Goal: Entertainment & Leisure: Consume media (video, audio)

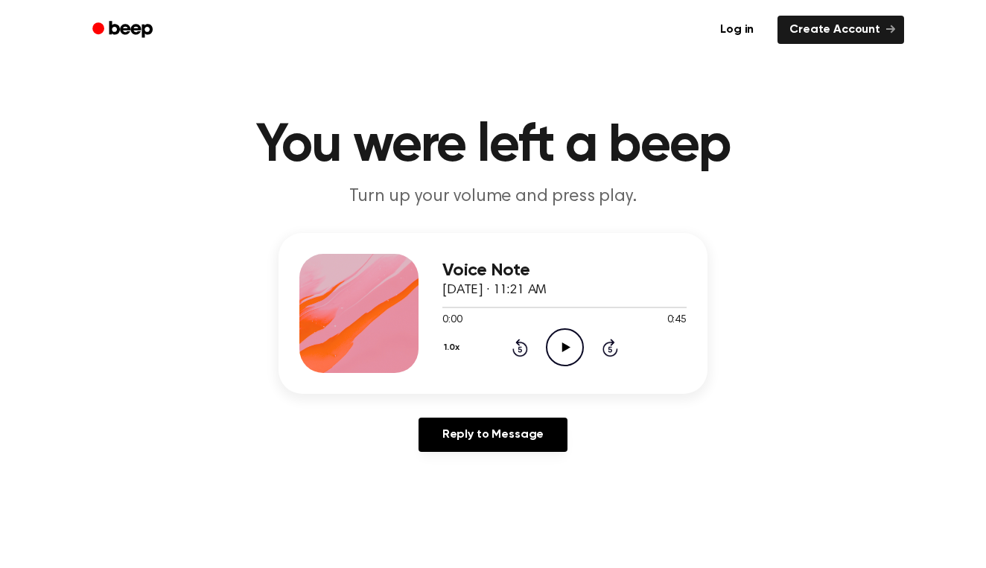
click at [566, 360] on icon "Play Audio" at bounding box center [565, 347] width 38 height 38
click at [445, 307] on div at bounding box center [564, 307] width 244 height 1
click at [558, 346] on icon "Play Audio" at bounding box center [565, 347] width 38 height 38
click at [446, 306] on div at bounding box center [564, 307] width 244 height 12
click at [554, 338] on icon "Play Audio" at bounding box center [565, 347] width 38 height 38
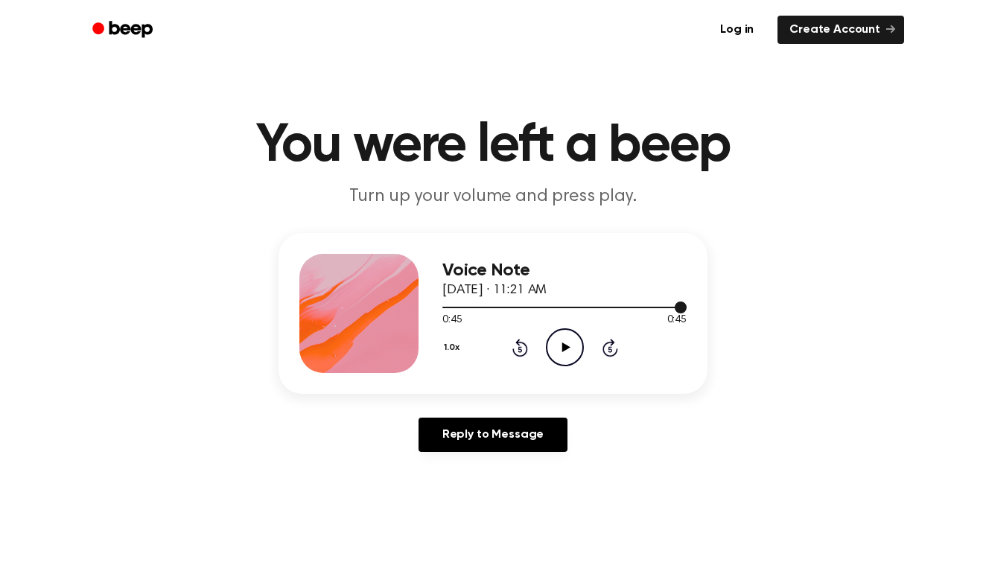
click at [445, 304] on div at bounding box center [564, 307] width 244 height 12
click at [572, 343] on icon "Play Audio" at bounding box center [565, 347] width 38 height 38
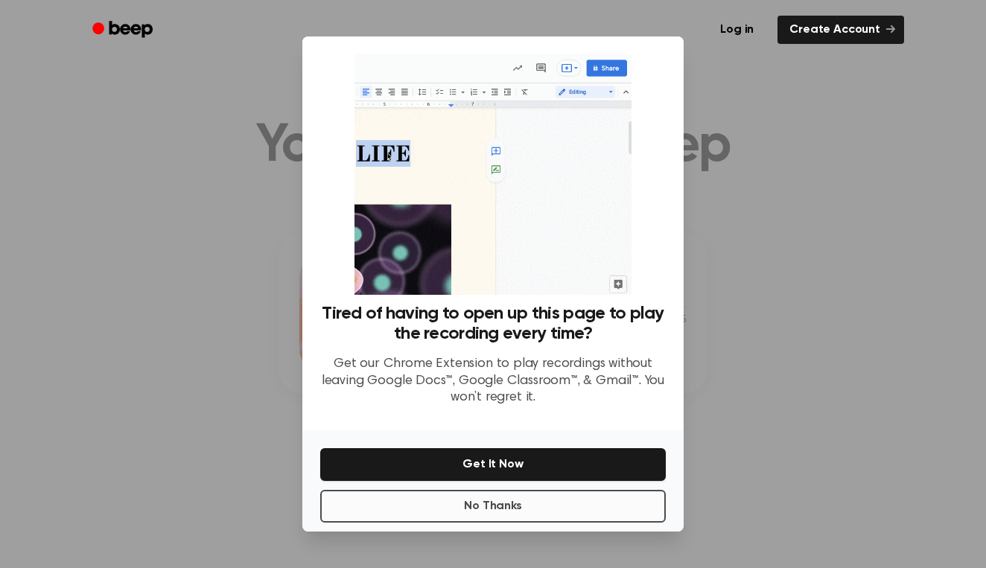
click at [549, 514] on button "No Thanks" at bounding box center [492, 506] width 345 height 33
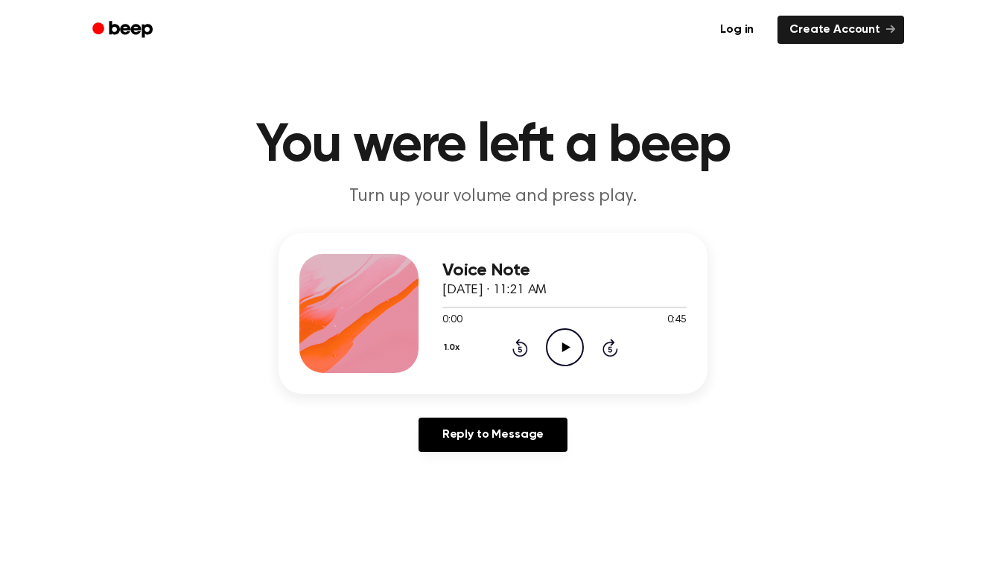
click at [540, 350] on div "1.0x Rewind 5 seconds Play Audio Skip 5 seconds" at bounding box center [564, 347] width 244 height 38
click at [556, 349] on icon "Play Audio" at bounding box center [565, 347] width 38 height 38
click at [444, 309] on div at bounding box center [564, 307] width 244 height 12
click at [558, 348] on icon "Play Audio" at bounding box center [565, 347] width 38 height 38
click at [453, 307] on div at bounding box center [564, 307] width 244 height 1
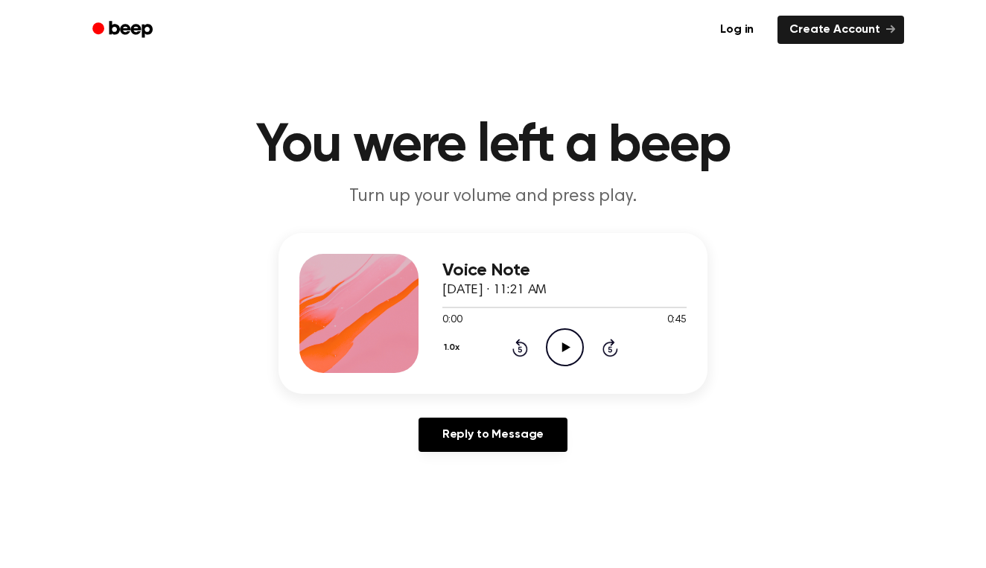
click at [557, 351] on icon "Play Audio" at bounding box center [565, 347] width 38 height 38
